Goal: Transaction & Acquisition: Obtain resource

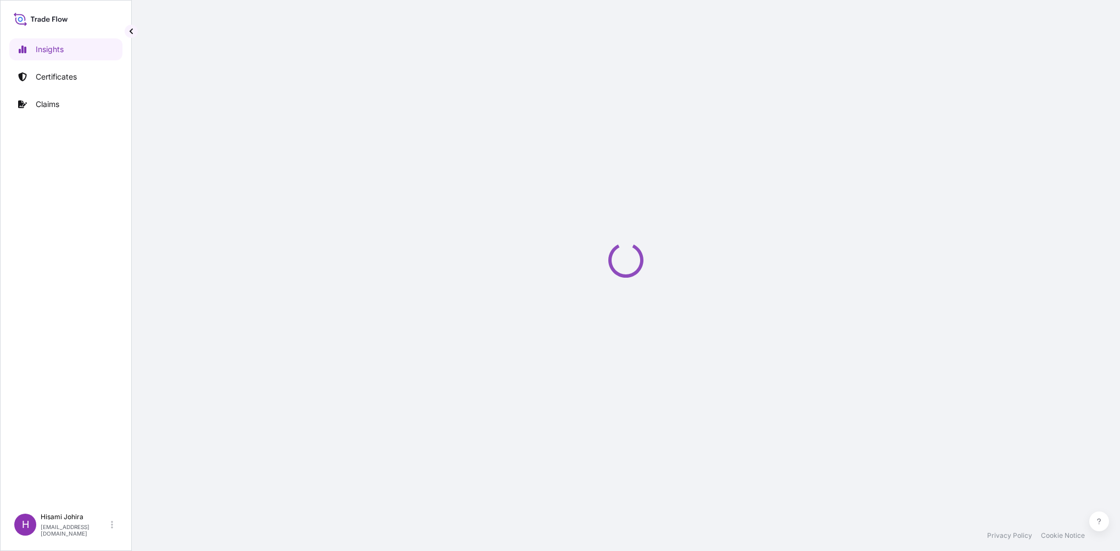
select select "2025"
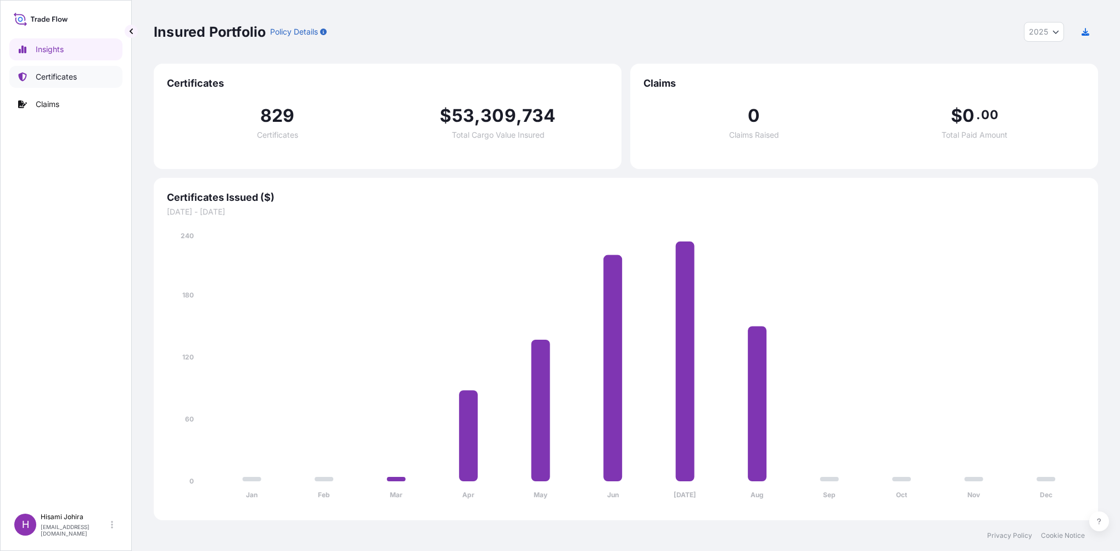
click at [59, 73] on p "Certificates" at bounding box center [56, 76] width 41 height 11
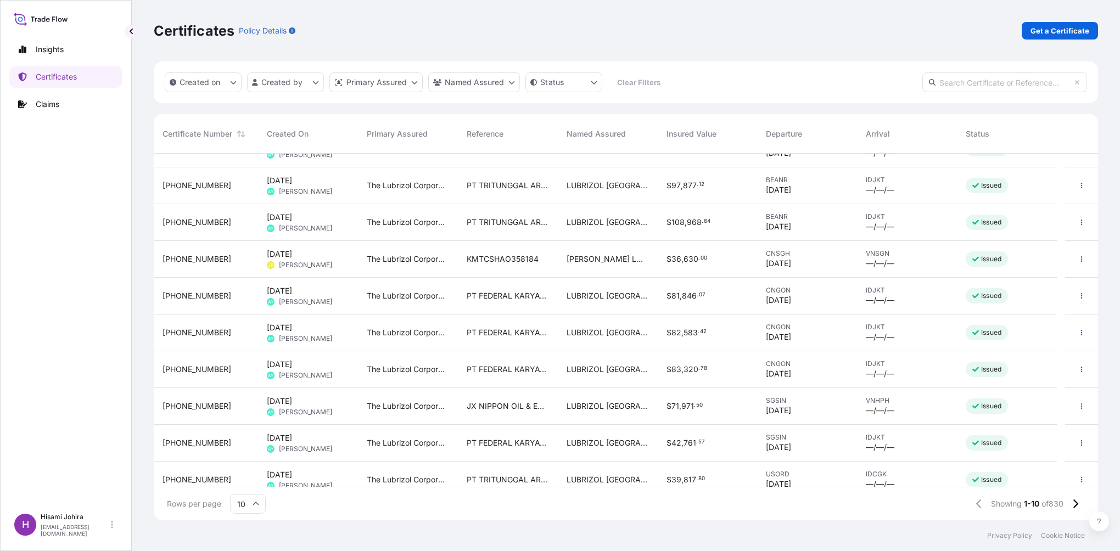
scroll to position [35, 0]
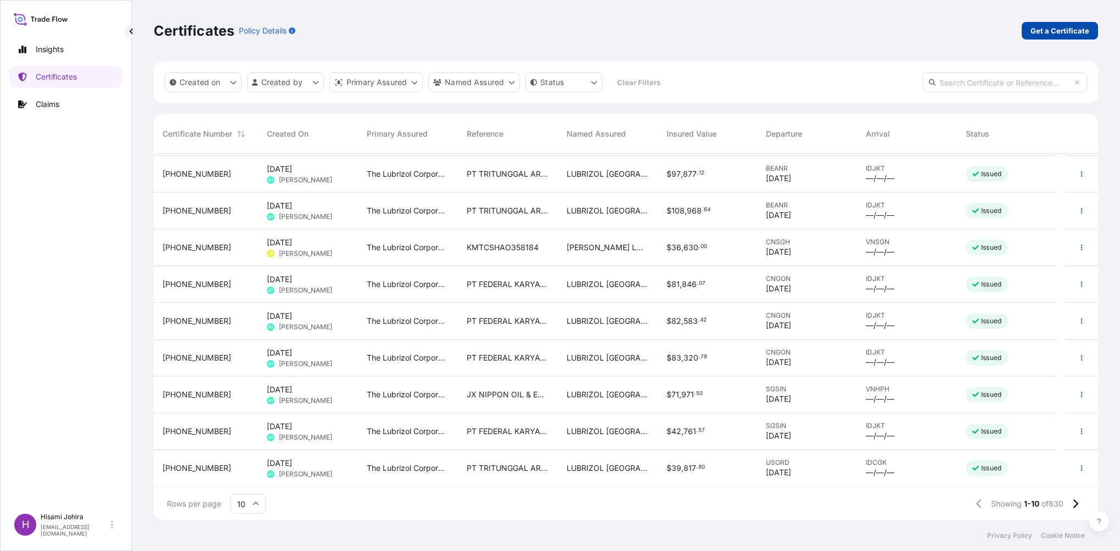
click at [1057, 32] on p "Get a Certificate" at bounding box center [1060, 30] width 59 height 11
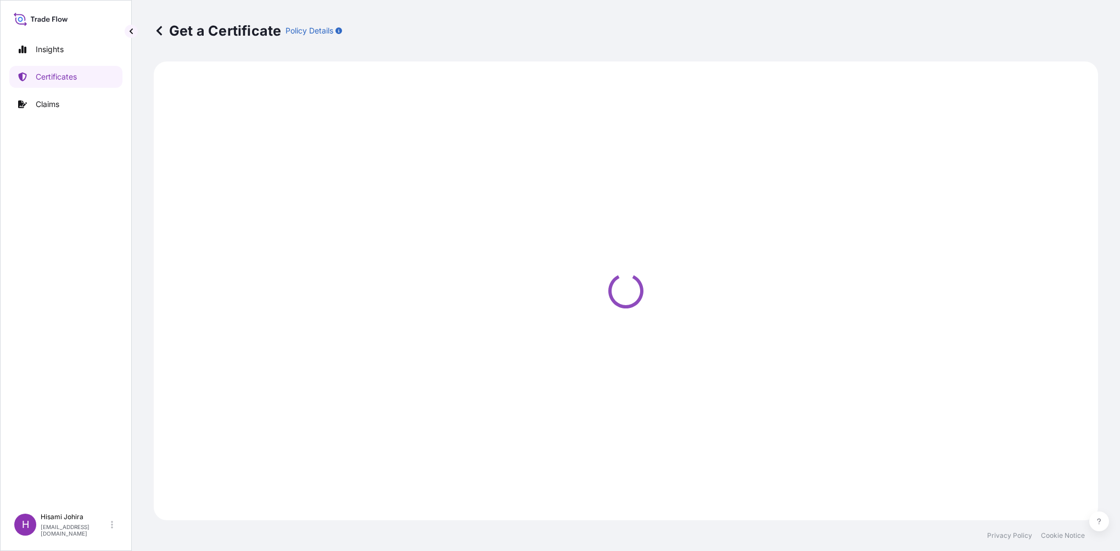
select select "Barge"
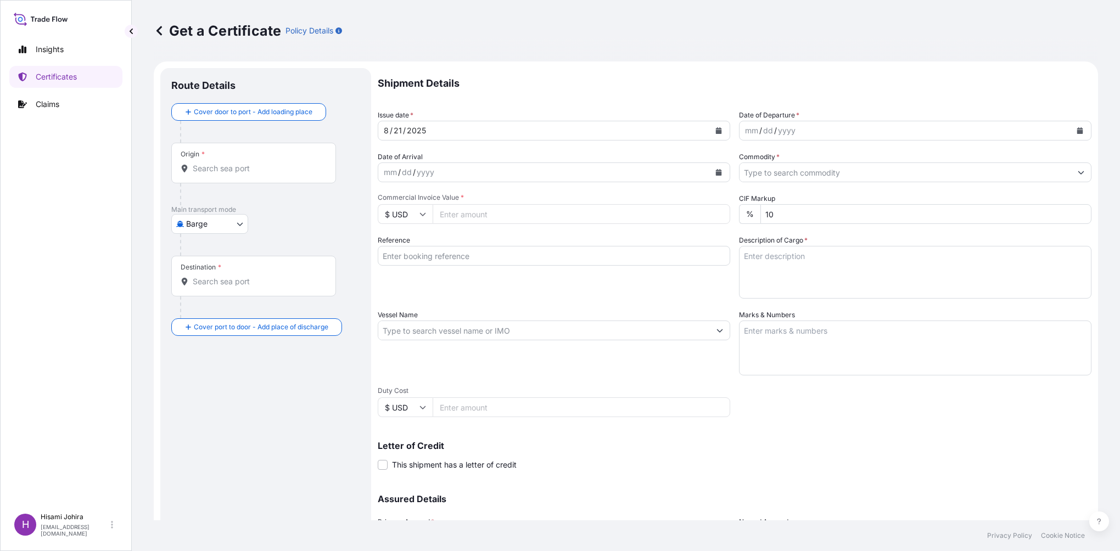
click at [226, 219] on body "Insights Certificates Claims H [PERSON_NAME] [PERSON_NAME][EMAIL_ADDRESS][DOMAI…" at bounding box center [560, 275] width 1120 height 551
click at [218, 255] on div "Air" at bounding box center [211, 252] width 70 height 20
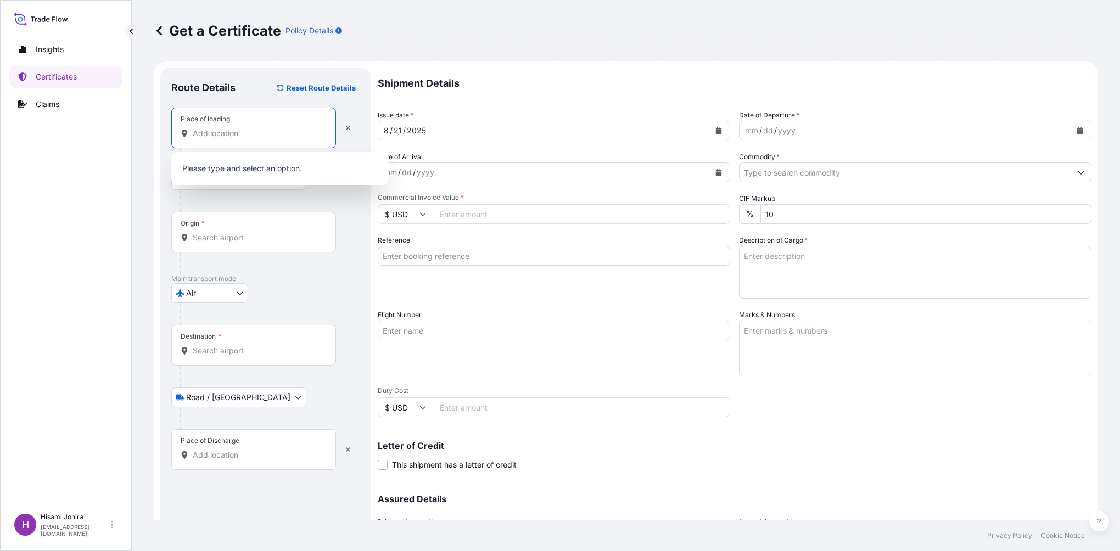
click at [198, 132] on input "Place of loading" at bounding box center [258, 133] width 130 height 11
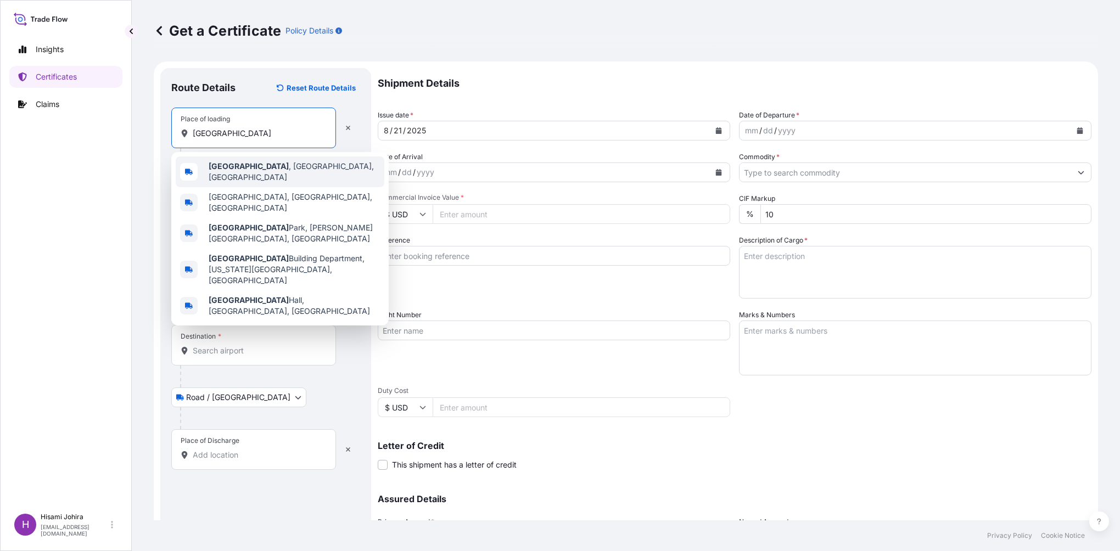
click at [242, 176] on div "[GEOGRAPHIC_DATA] , [GEOGRAPHIC_DATA], [GEOGRAPHIC_DATA]" at bounding box center [280, 172] width 209 height 31
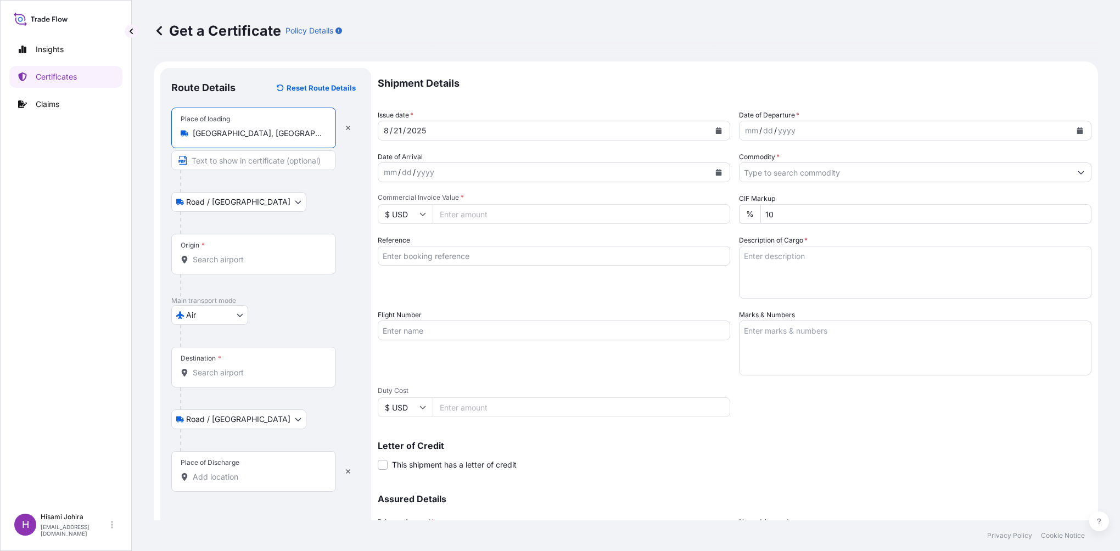
type input "[GEOGRAPHIC_DATA], [GEOGRAPHIC_DATA], [GEOGRAPHIC_DATA]"
click at [210, 250] on div "Origin *" at bounding box center [253, 254] width 165 height 41
click at [210, 254] on input "Origin *" at bounding box center [258, 259] width 130 height 11
click at [279, 261] on input "Origin * Please select an origin" at bounding box center [258, 259] width 130 height 11
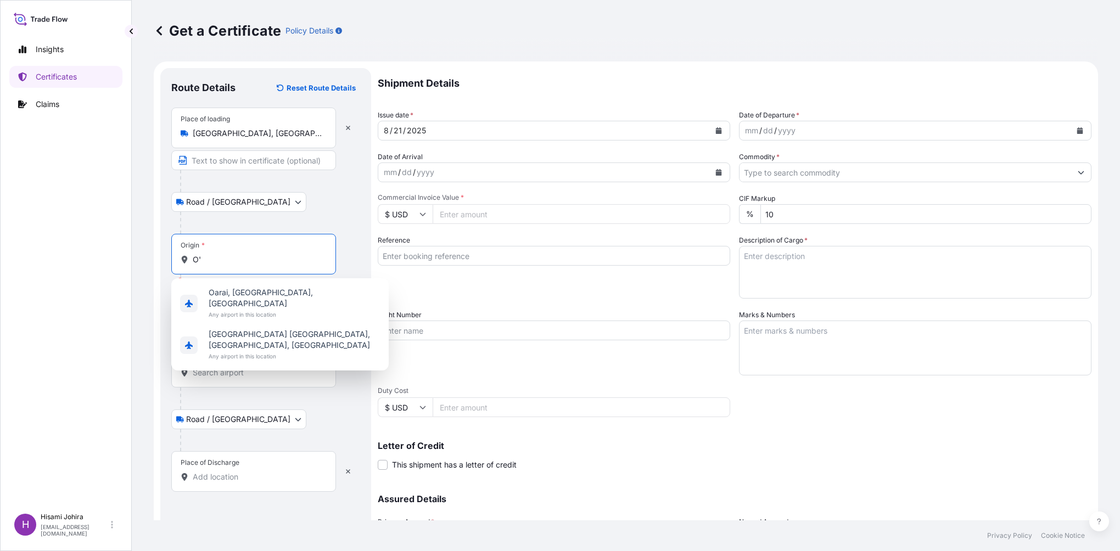
type input "O"
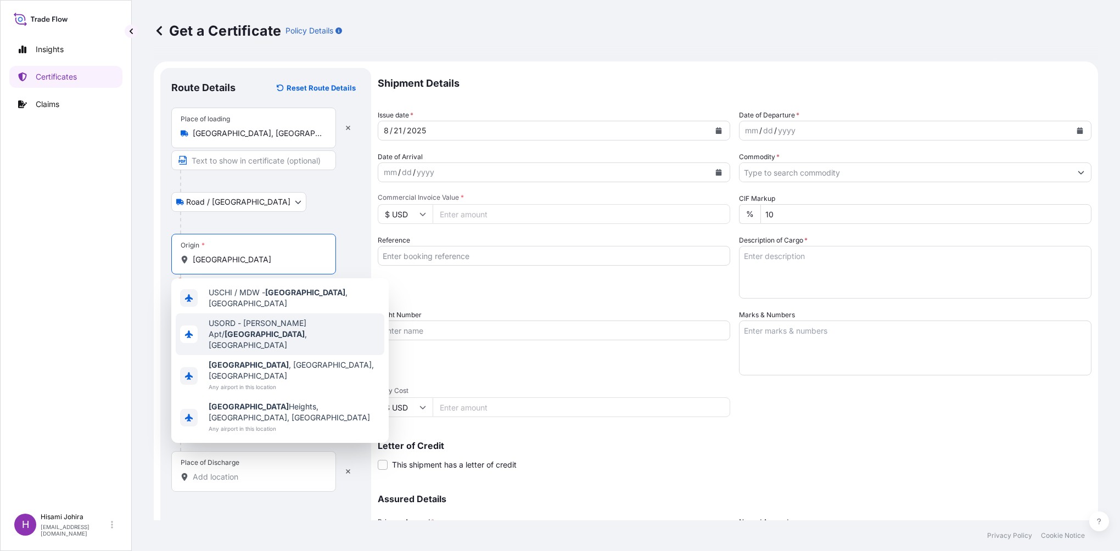
click at [279, 325] on span "USORD - [PERSON_NAME] Apt/ [GEOGRAPHIC_DATA] , [GEOGRAPHIC_DATA]" at bounding box center [294, 334] width 171 height 33
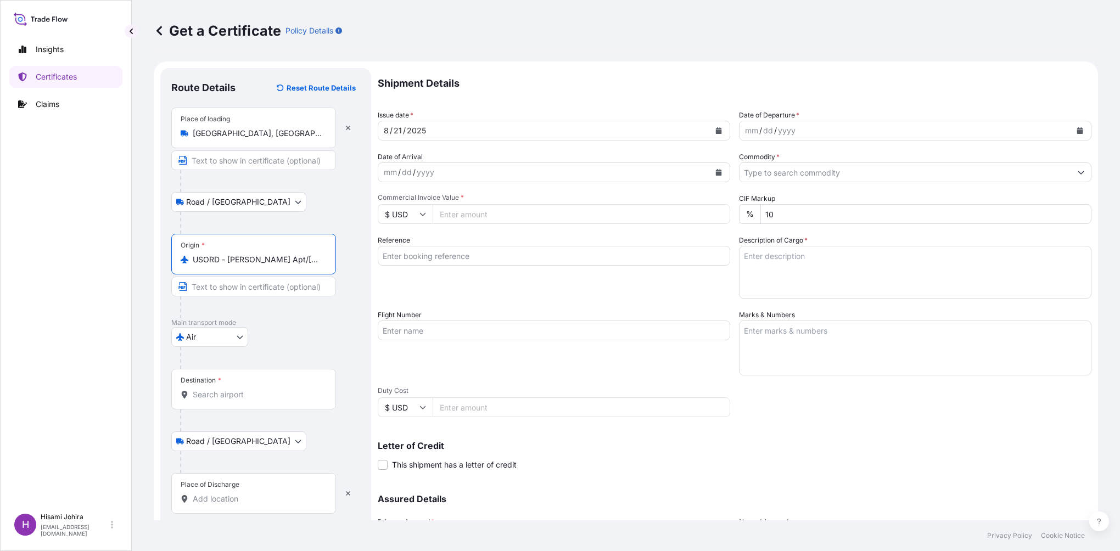
type input "USORD - [PERSON_NAME] Apt/[GEOGRAPHIC_DATA], [GEOGRAPHIC_DATA]"
click at [212, 388] on div "Destination *" at bounding box center [253, 389] width 165 height 41
click at [212, 389] on input "Destination *" at bounding box center [258, 394] width 130 height 11
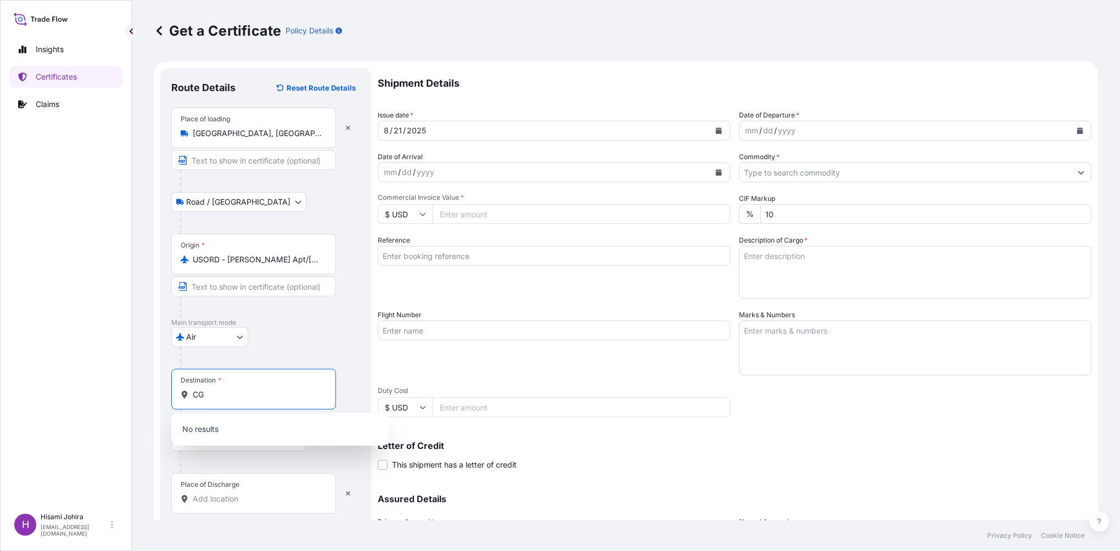
type input "C"
type input "J"
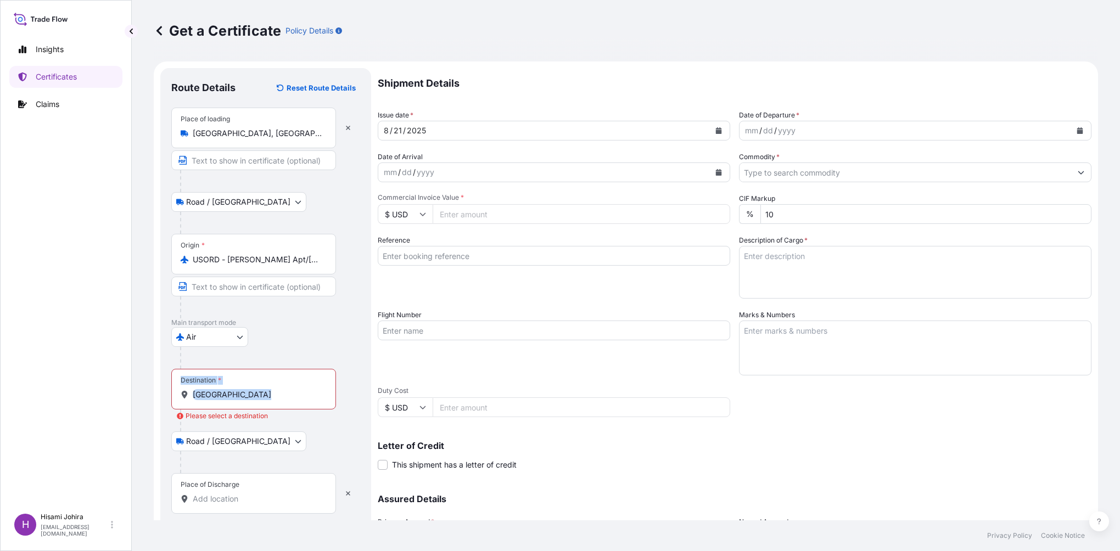
drag, startPoint x: 213, startPoint y: 388, endPoint x: 132, endPoint y: 387, distance: 80.7
click at [132, 387] on div "Get a Certificate Policy Details Route Details Reset Route Details Place of loa…" at bounding box center [626, 260] width 989 height 521
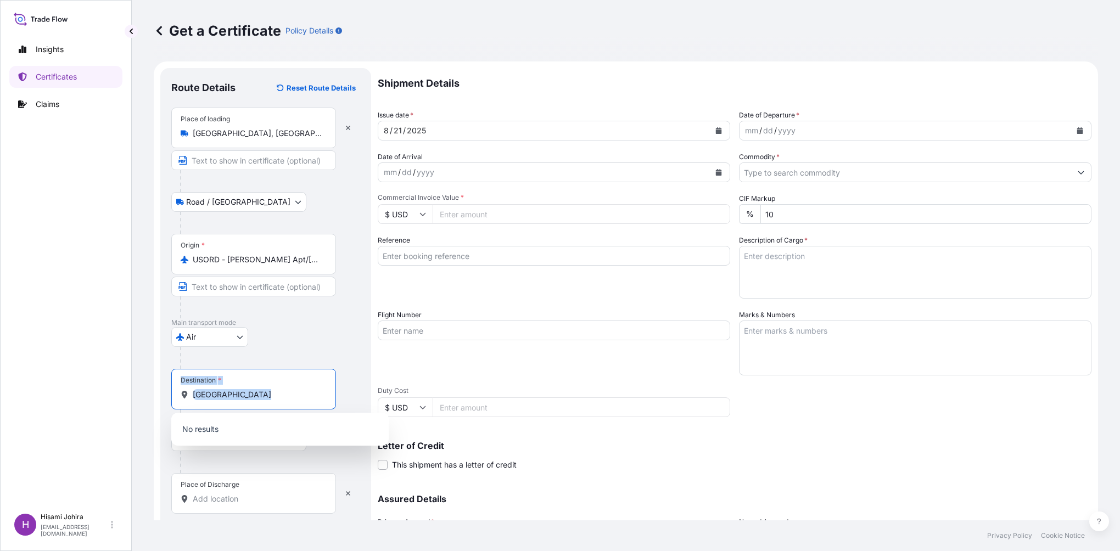
click at [272, 399] on input "[GEOGRAPHIC_DATA]" at bounding box center [258, 394] width 130 height 11
drag, startPoint x: 272, startPoint y: 399, endPoint x: 175, endPoint y: 389, distance: 97.7
click at [175, 389] on div "Destination * [GEOGRAPHIC_DATA]" at bounding box center [253, 389] width 165 height 41
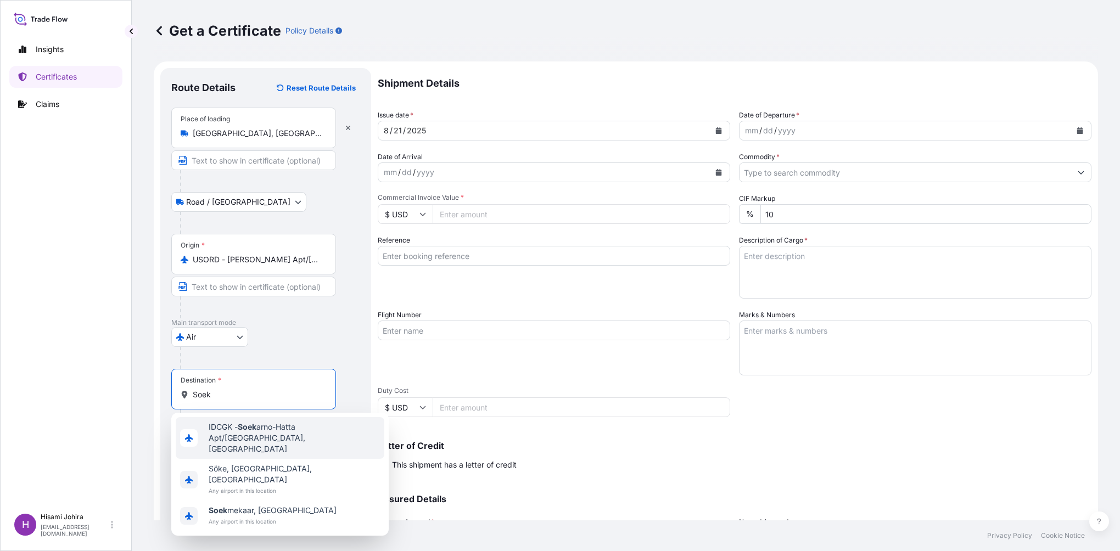
click at [261, 439] on span "IDCGK - Soek arno-Hatta Apt/[GEOGRAPHIC_DATA], [GEOGRAPHIC_DATA]" at bounding box center [294, 438] width 171 height 33
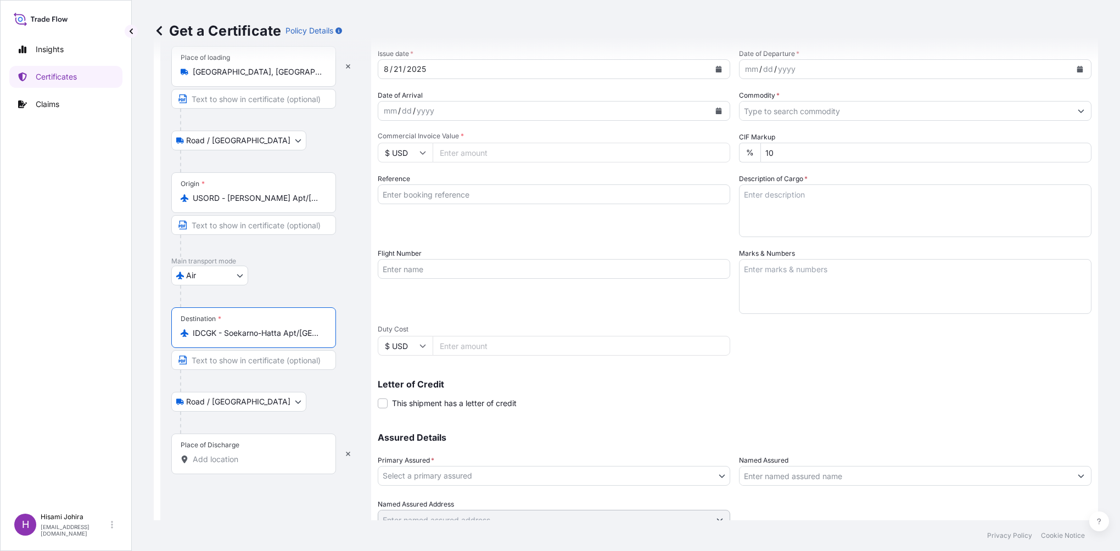
scroll to position [108, 0]
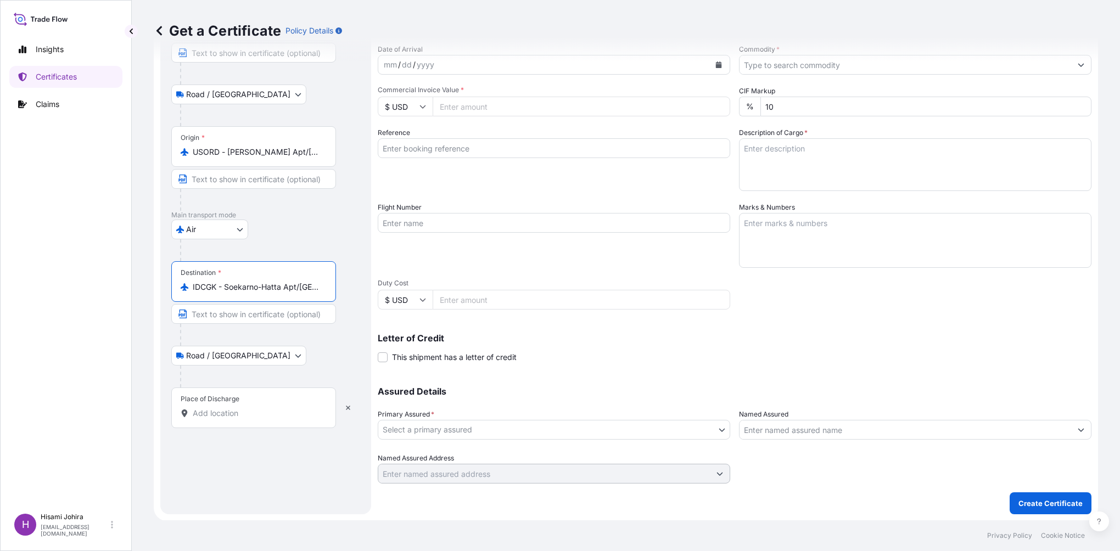
type input "IDCGK - Soekarno-Hatta Apt/[GEOGRAPHIC_DATA], [GEOGRAPHIC_DATA]"
click at [242, 415] on input "Place of Discharge" at bounding box center [258, 413] width 130 height 11
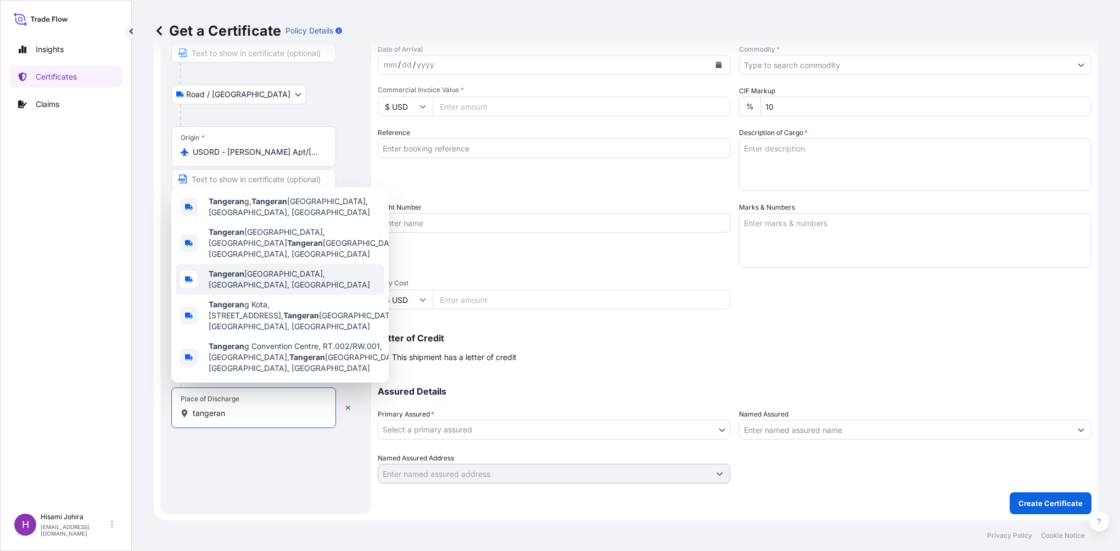
click at [303, 283] on span "[GEOGRAPHIC_DATA], [GEOGRAPHIC_DATA], [GEOGRAPHIC_DATA]" at bounding box center [294, 280] width 171 height 22
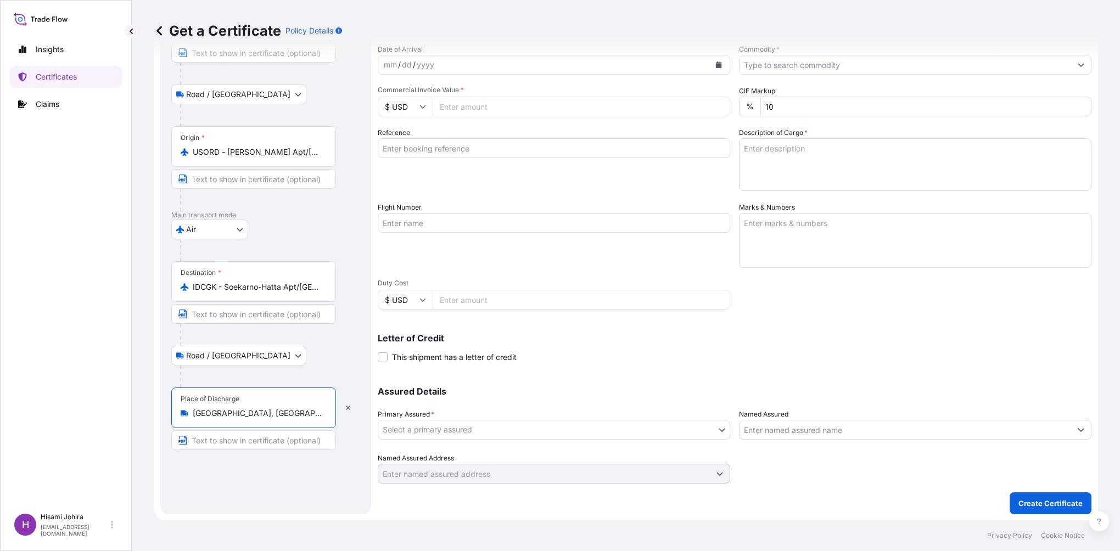
scroll to position [0, 0]
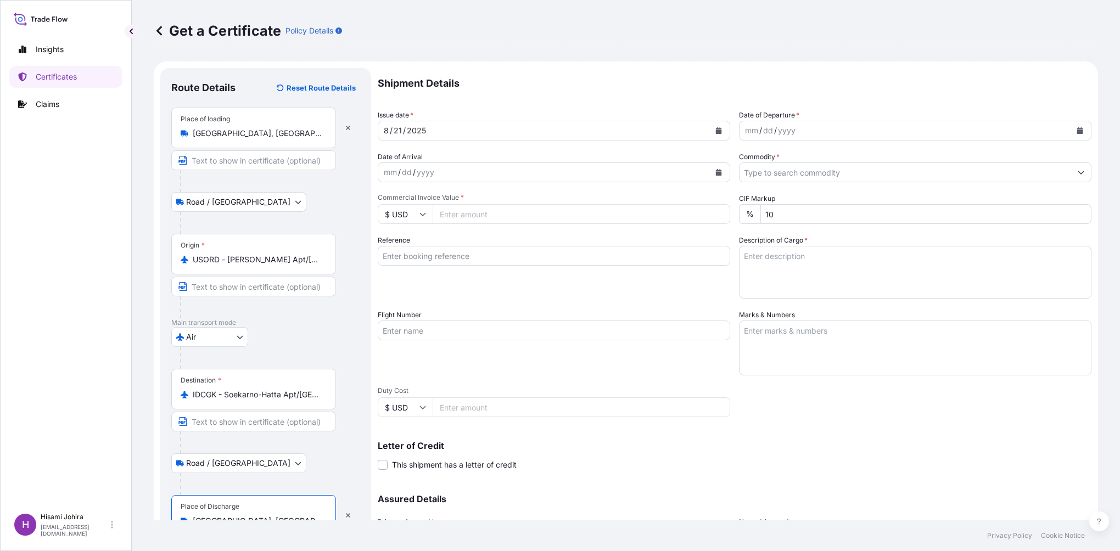
type input "[GEOGRAPHIC_DATA], [GEOGRAPHIC_DATA], [GEOGRAPHIC_DATA]"
click at [418, 171] on div "yyyy" at bounding box center [426, 172] width 20 height 13
click at [417, 171] on div "yyyy" at bounding box center [426, 172] width 20 height 13
click at [810, 129] on div "mm / dd / yyyy" at bounding box center [906, 131] width 332 height 20
click at [745, 133] on div "mm" at bounding box center [751, 130] width 15 height 13
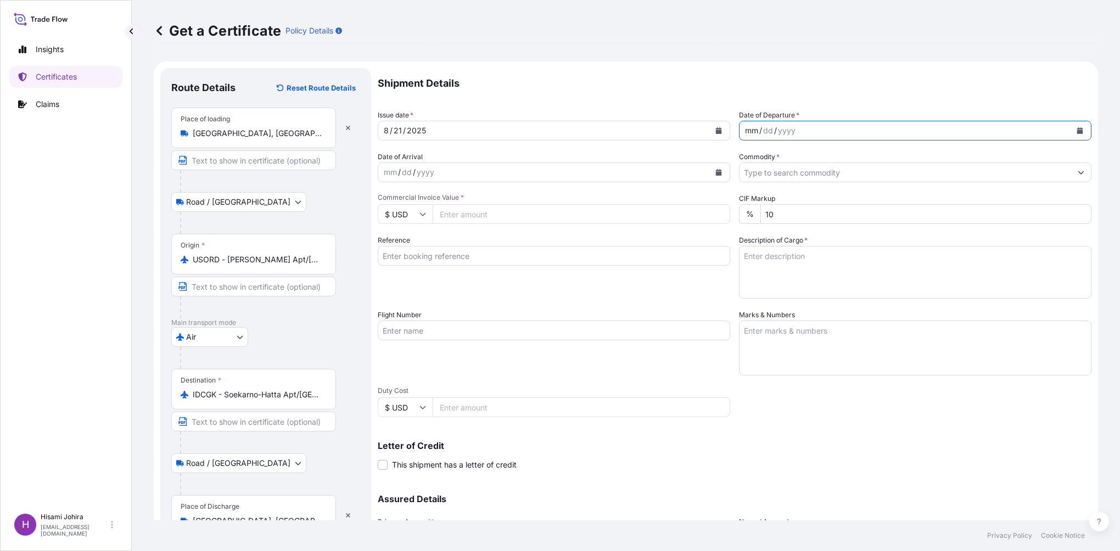
click at [745, 133] on div "mm" at bounding box center [751, 130] width 15 height 13
click at [1078, 132] on icon "Calendar" at bounding box center [1081, 130] width 6 height 7
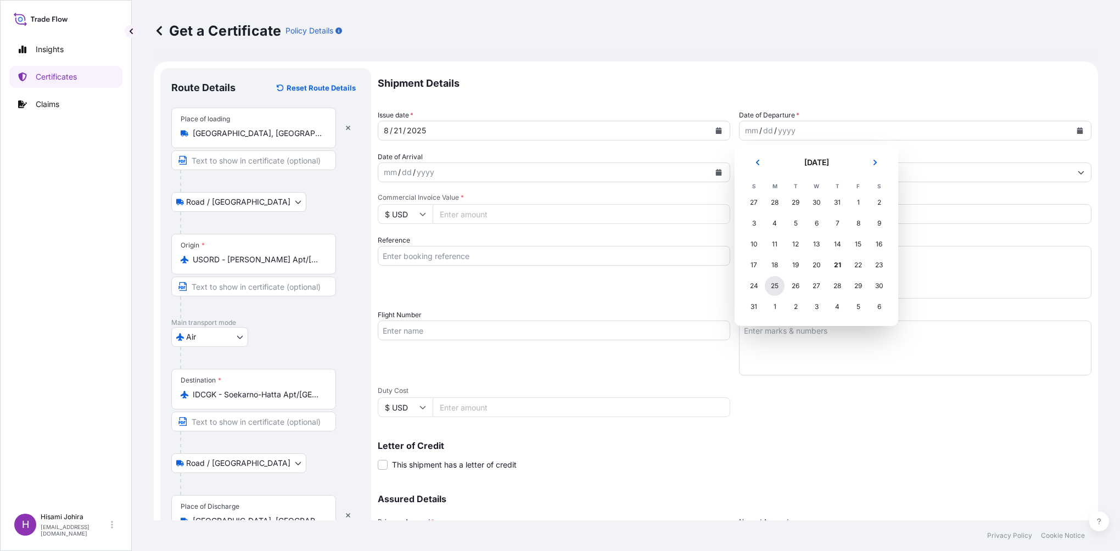
click at [778, 287] on div "25" at bounding box center [775, 286] width 20 height 20
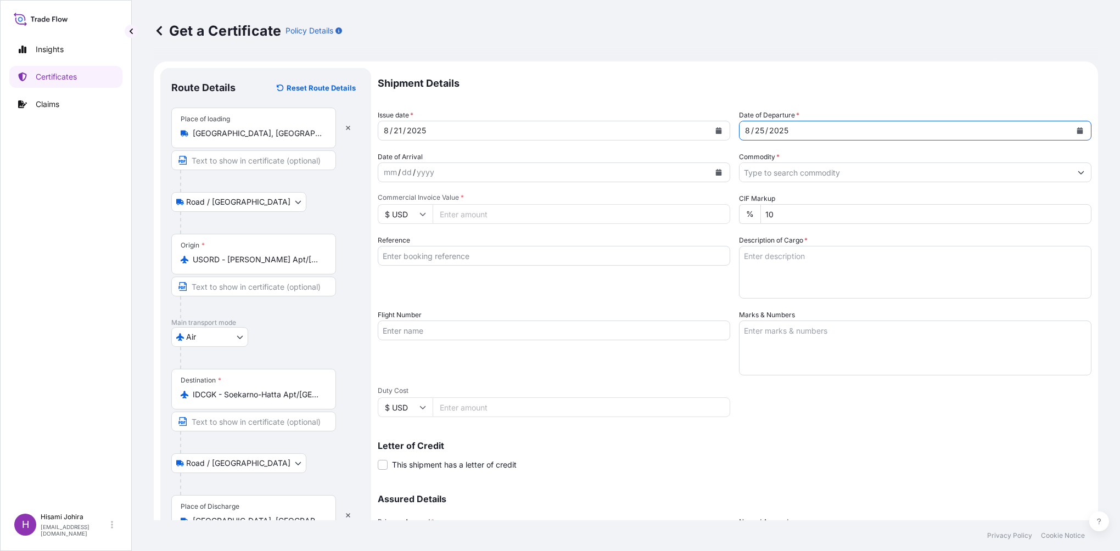
click at [385, 172] on div "mm" at bounding box center [390, 172] width 15 height 13
click at [716, 173] on icon "Calendar" at bounding box center [719, 172] width 6 height 7
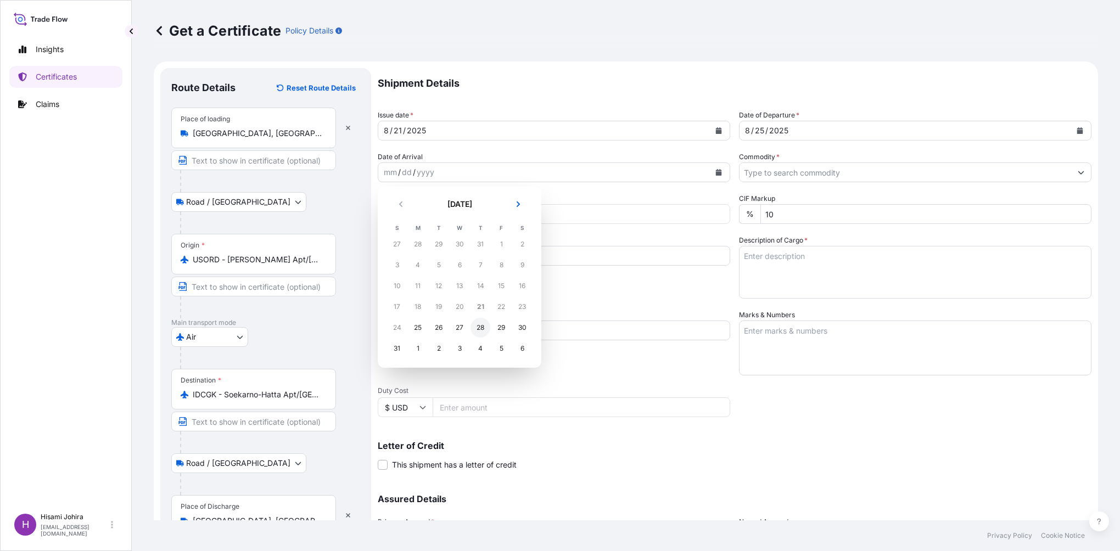
click at [475, 328] on div "28" at bounding box center [481, 328] width 20 height 20
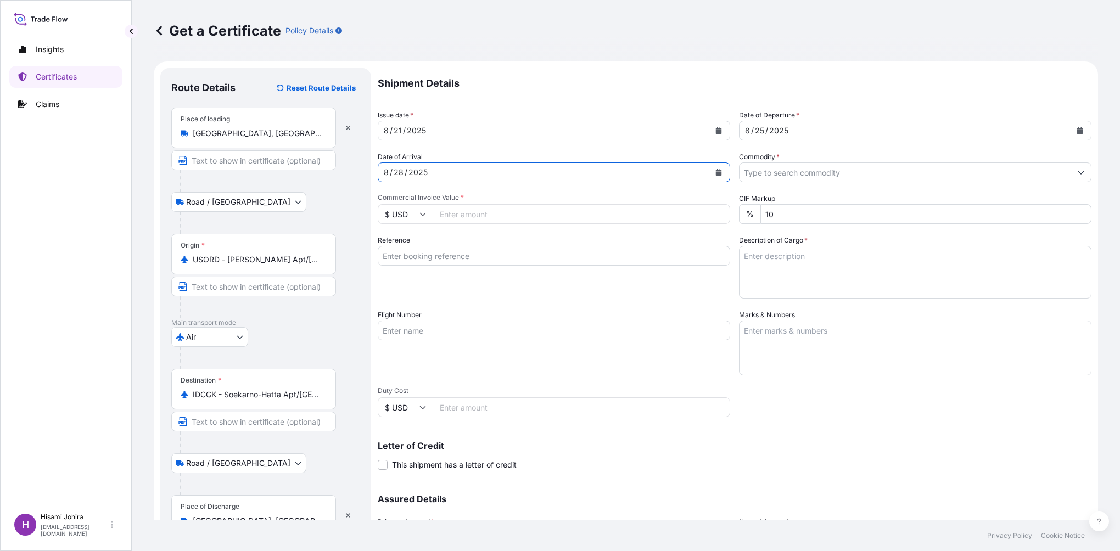
click at [765, 174] on input "Commodity *" at bounding box center [906, 173] width 332 height 20
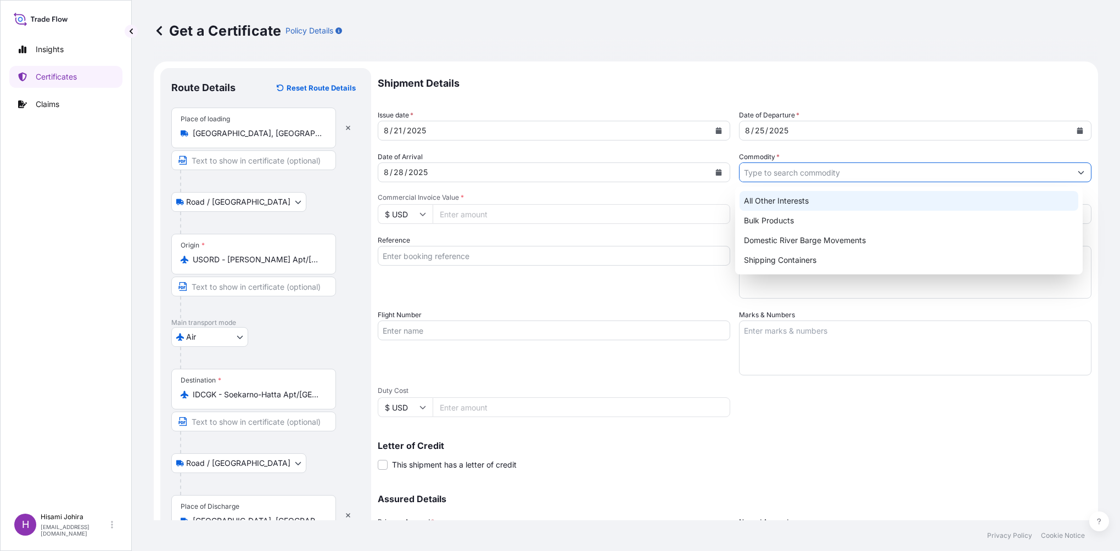
click at [771, 206] on div "All Other Interests" at bounding box center [909, 201] width 339 height 20
type input "All Other Interests"
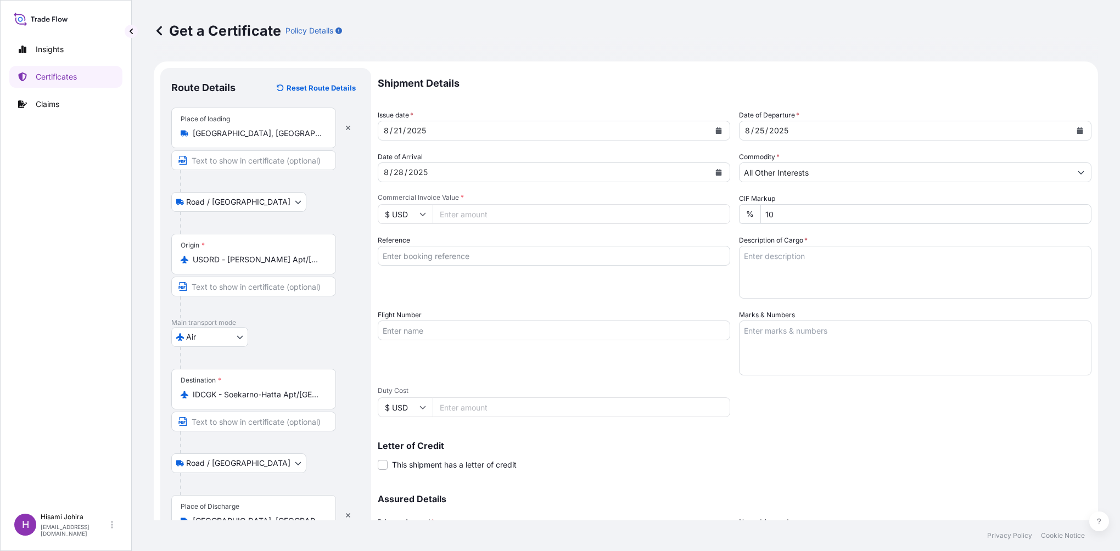
click at [523, 221] on input "Commercial Invoice Value *" at bounding box center [582, 214] width 298 height 20
type input "2110.14"
click at [497, 261] on input "Reference" at bounding box center [554, 256] width 353 height 20
type input "20675515"
click at [771, 263] on textarea "Description of Cargo *" at bounding box center [915, 272] width 353 height 53
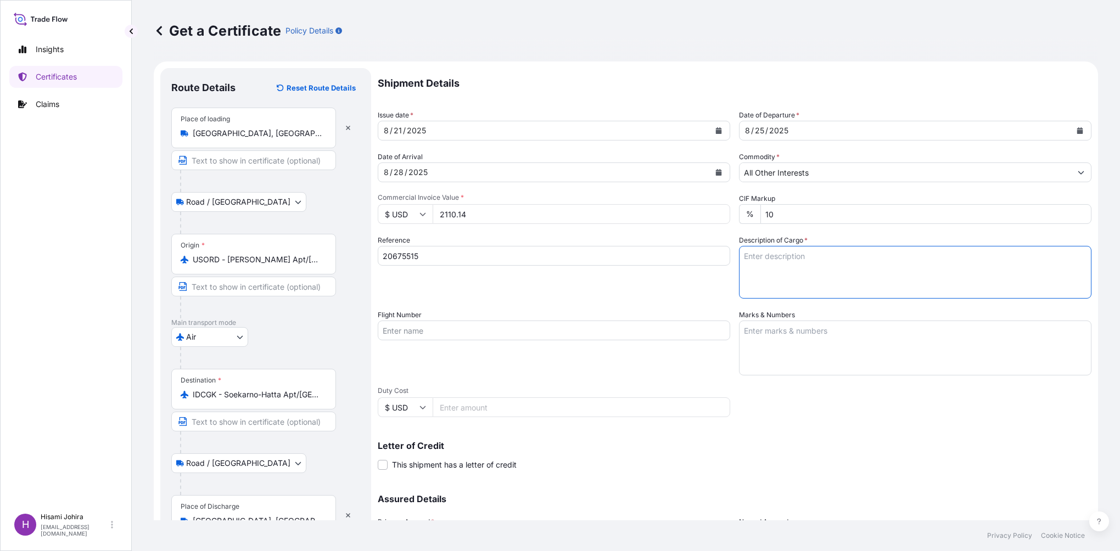
paste textarea "NOVERITE™ K-752 POLYMER"
type textarea "NOVERITE™ K-752 POLYMER"
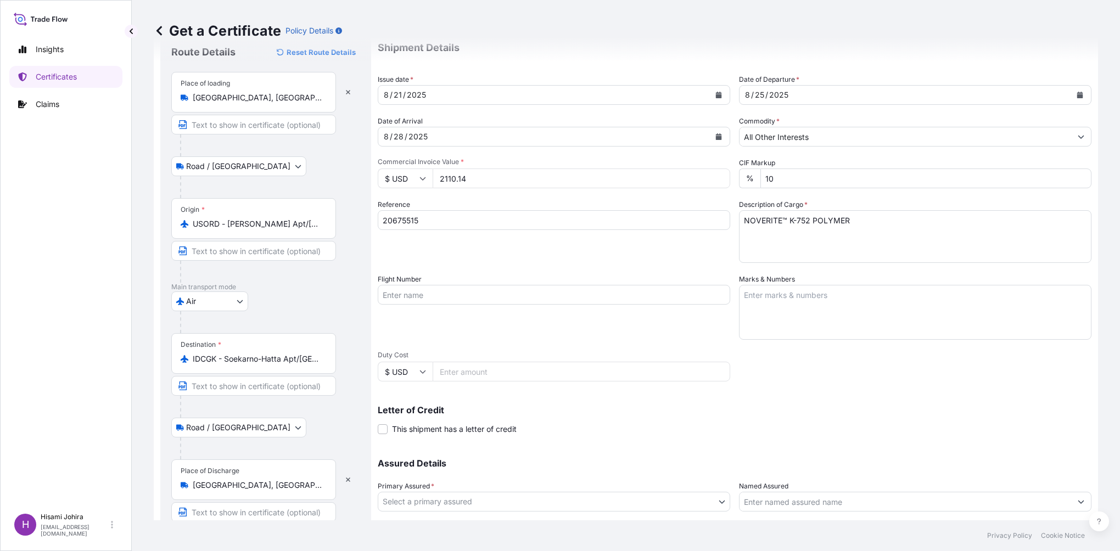
scroll to position [55, 0]
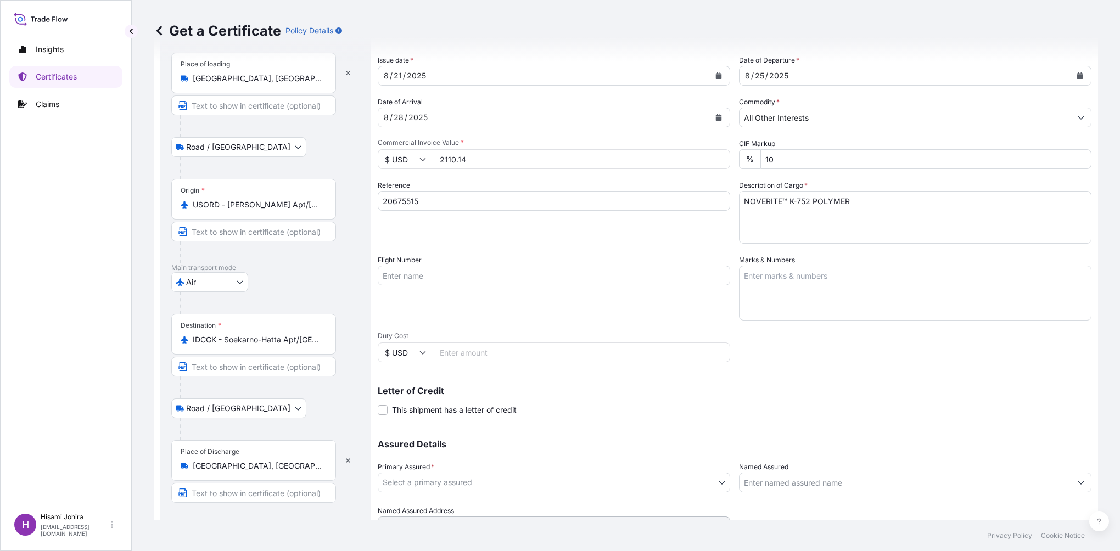
click at [448, 277] on input "Flight Number" at bounding box center [554, 276] width 353 height 20
click at [448, 280] on input "Flight Number" at bounding box center [554, 276] width 353 height 20
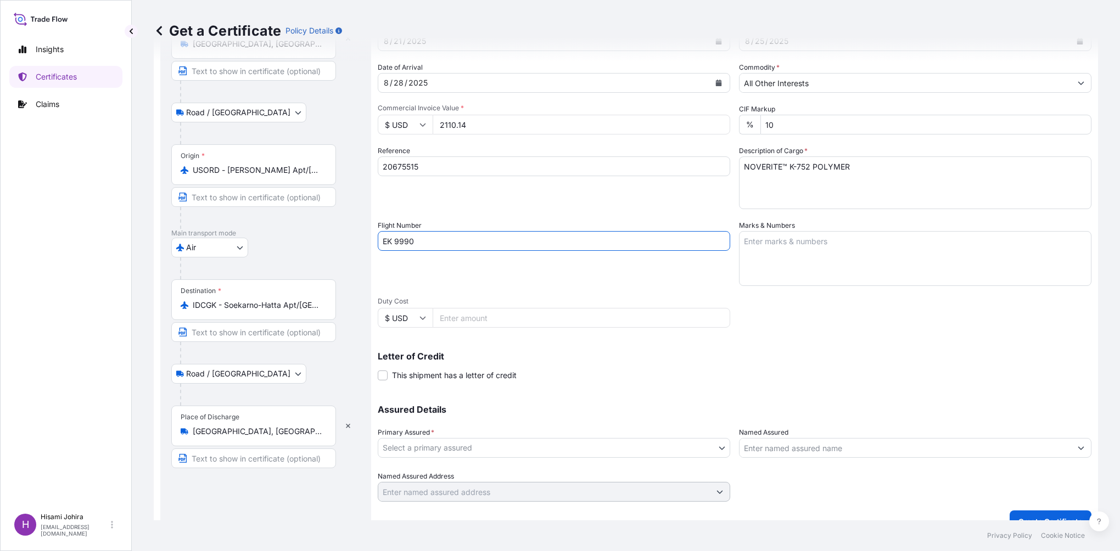
scroll to position [108, 0]
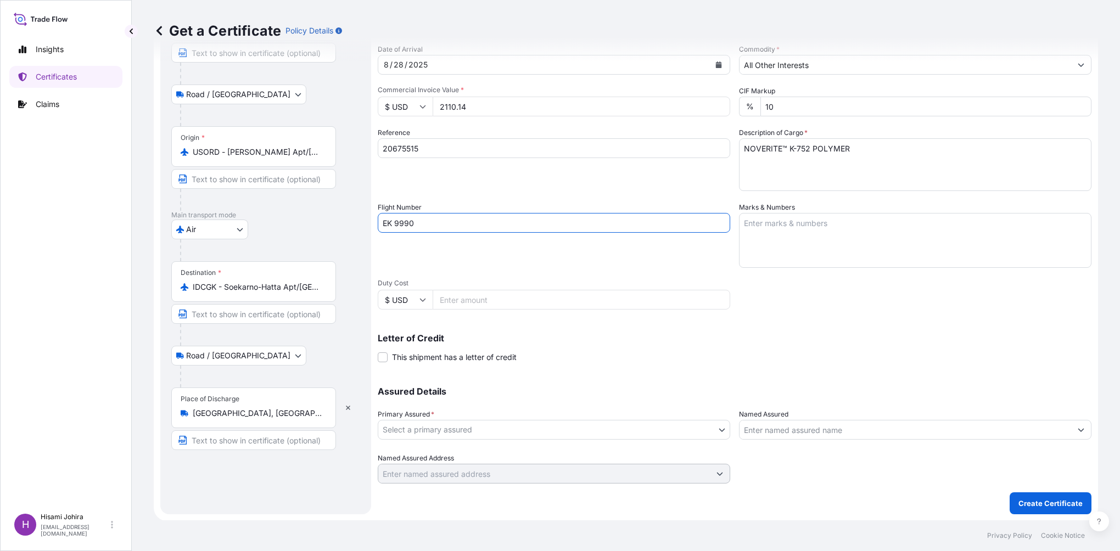
type input "EK 9990"
click at [529, 428] on body "Insights Certificates Claims H [PERSON_NAME] [PERSON_NAME][EMAIL_ADDRESS][DOMAI…" at bounding box center [560, 275] width 1120 height 551
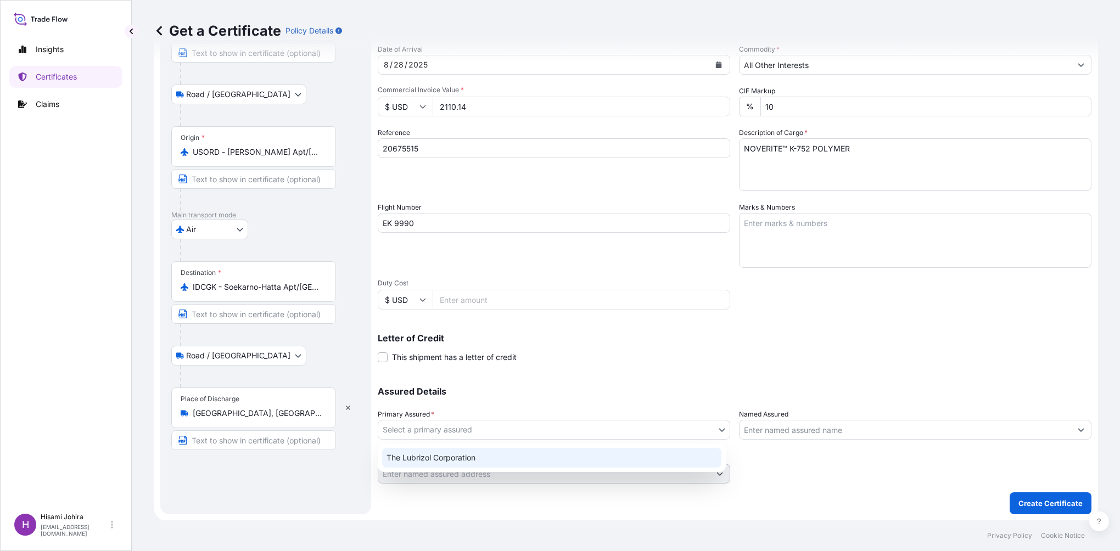
click at [494, 455] on div "The Lubrizol Corporation" at bounding box center [551, 458] width 339 height 20
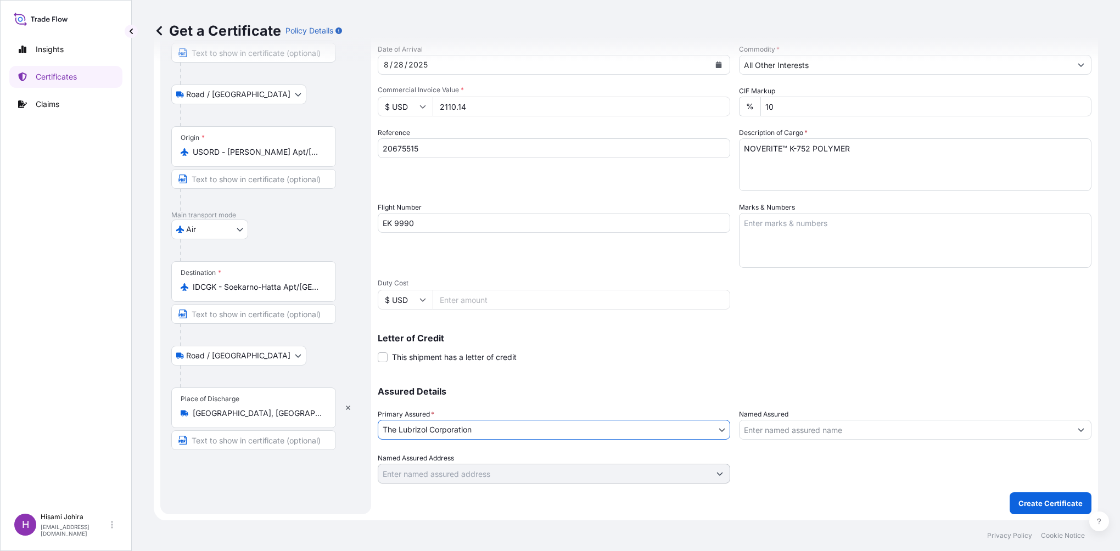
click at [810, 427] on input "Named Assured" at bounding box center [906, 430] width 332 height 20
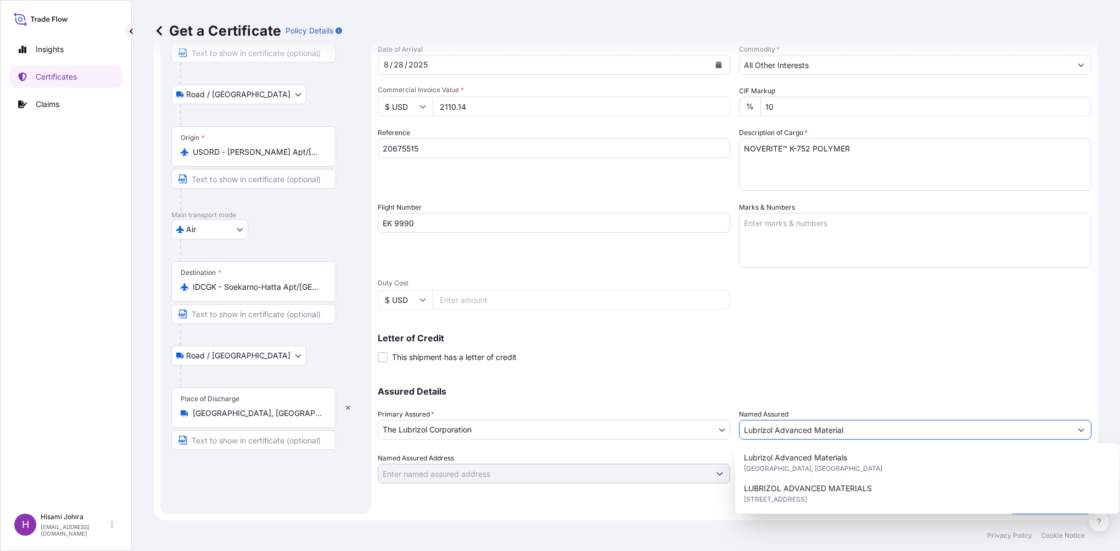
type input "Lubrizol Advanced Materials"
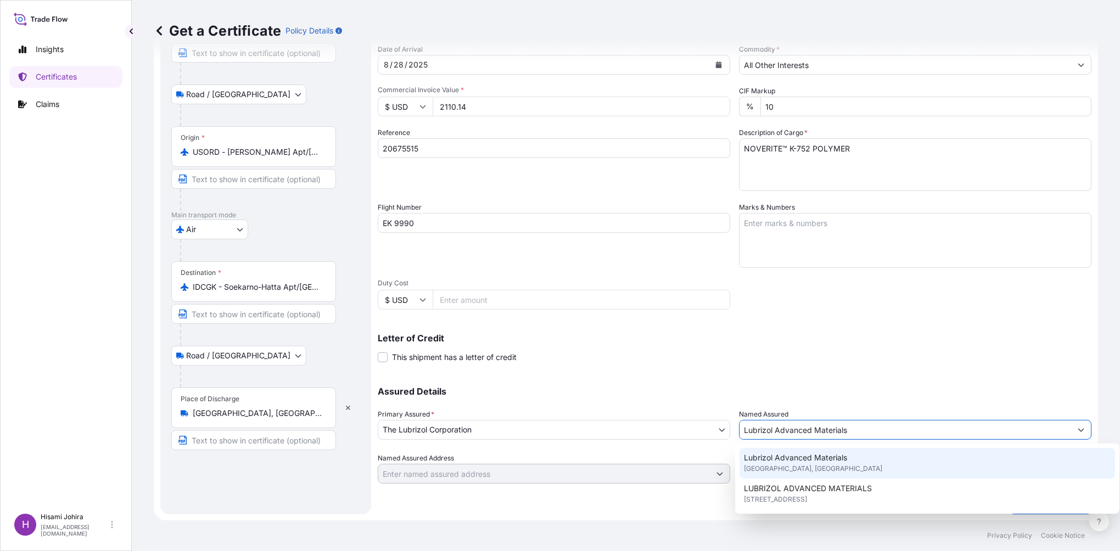
click at [841, 452] on div "Lubrizol Advanced Materials [GEOGRAPHIC_DATA], [GEOGRAPHIC_DATA]" at bounding box center [928, 463] width 376 height 31
type input "Abbe Rd N, [GEOGRAPHIC_DATA], [GEOGRAPHIC_DATA], [GEOGRAPHIC_DATA]"
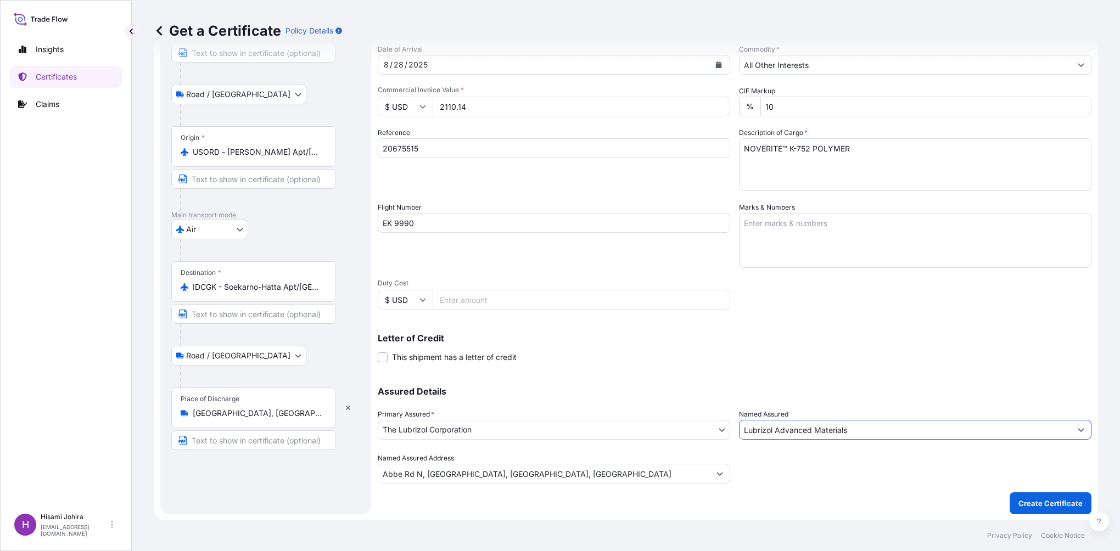
type input "Lubrizol Advanced Materials"
click at [383, 474] on input "Abbe Rd N, [GEOGRAPHIC_DATA], [GEOGRAPHIC_DATA], [GEOGRAPHIC_DATA]" at bounding box center [544, 474] width 332 height 20
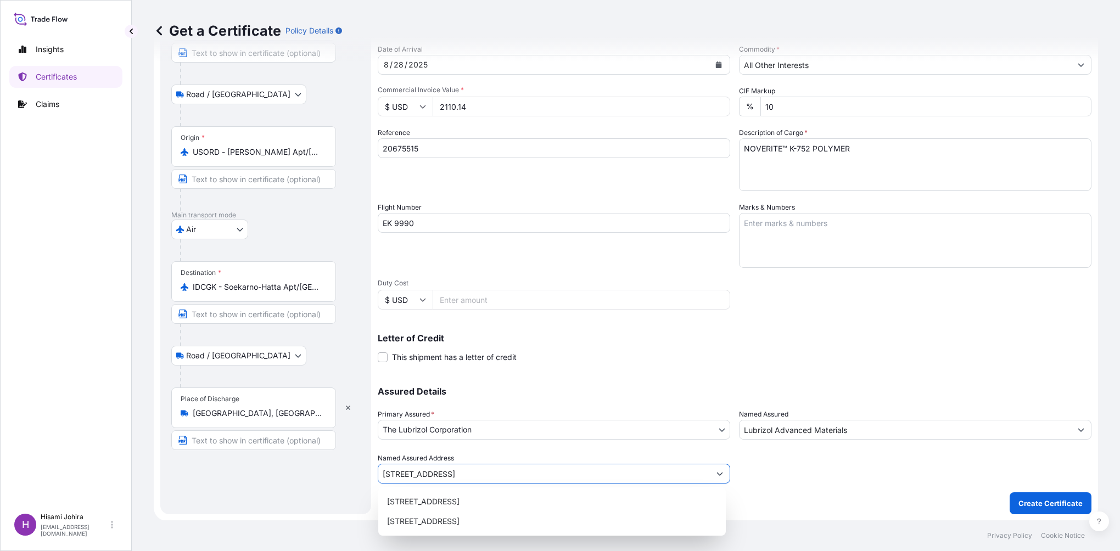
click at [720, 472] on button "Show suggestions" at bounding box center [720, 474] width 20 height 20
click at [632, 499] on div "[STREET_ADDRESS]" at bounding box center [552, 502] width 339 height 20
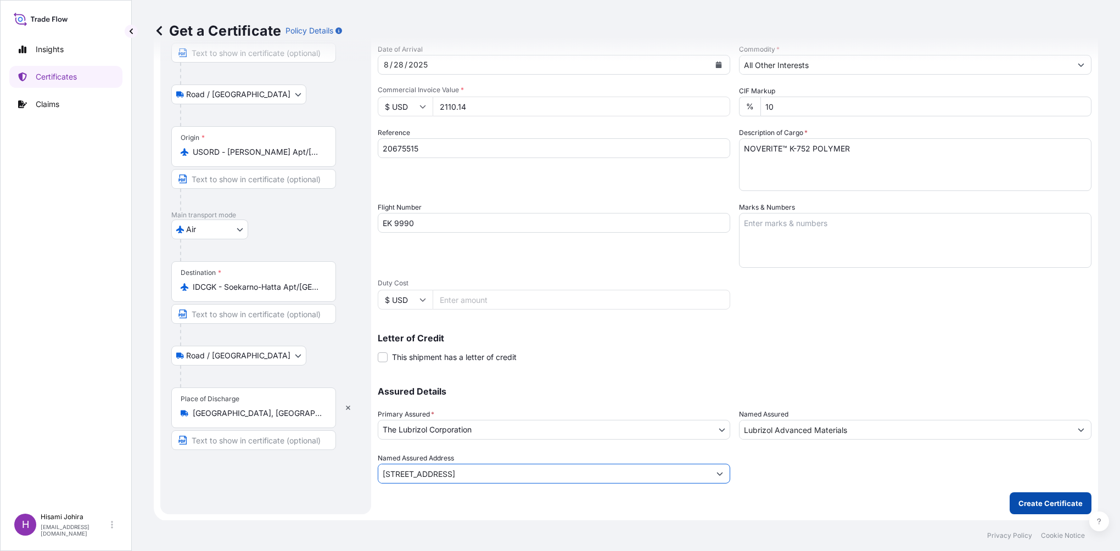
type input "[STREET_ADDRESS]"
click at [1026, 508] on p "Create Certificate" at bounding box center [1051, 503] width 64 height 11
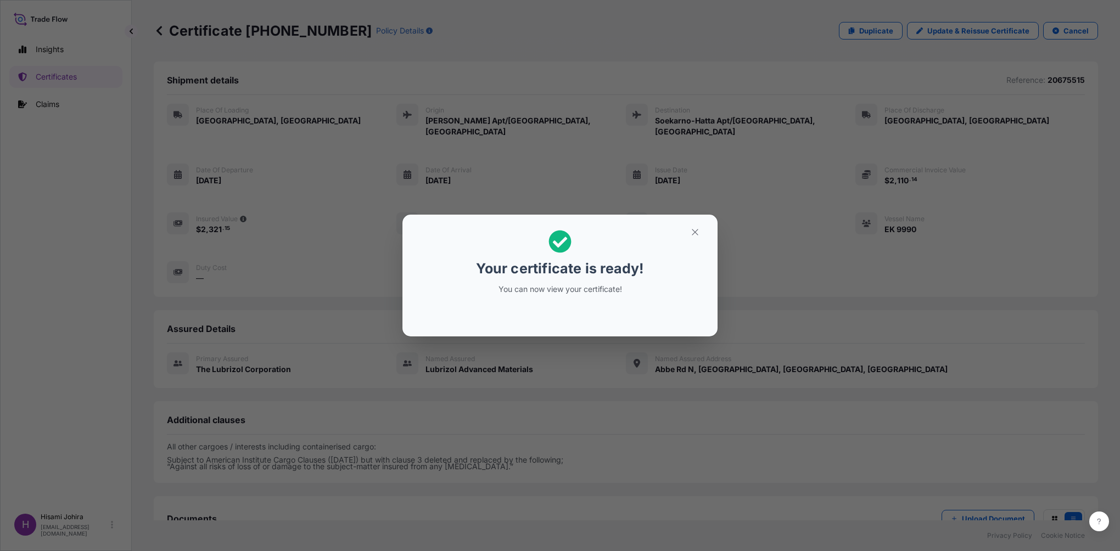
click at [916, 363] on div "Your certificate is ready! You can now view your certificate!" at bounding box center [560, 275] width 1120 height 551
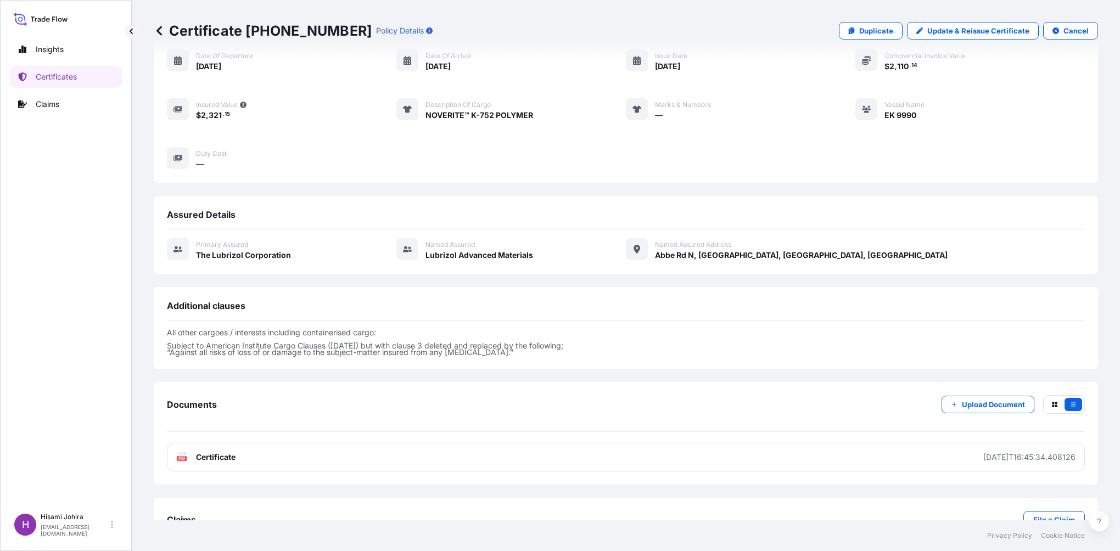
scroll to position [132, 0]
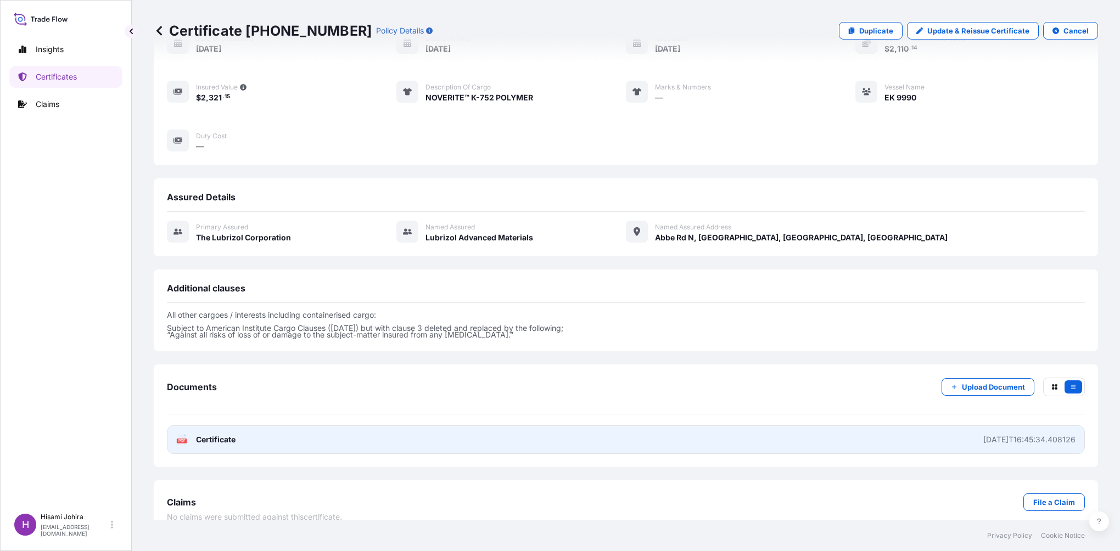
click at [189, 434] on div "PDF Certificate" at bounding box center [205, 439] width 59 height 11
